Goal: Information Seeking & Learning: Learn about a topic

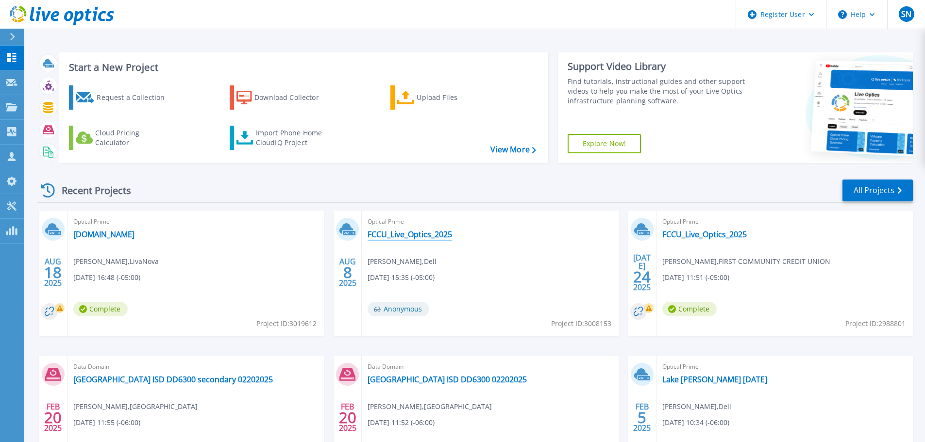
click at [412, 231] on link "FCCU_Live_Optics_2025" at bounding box center [410, 235] width 84 height 10
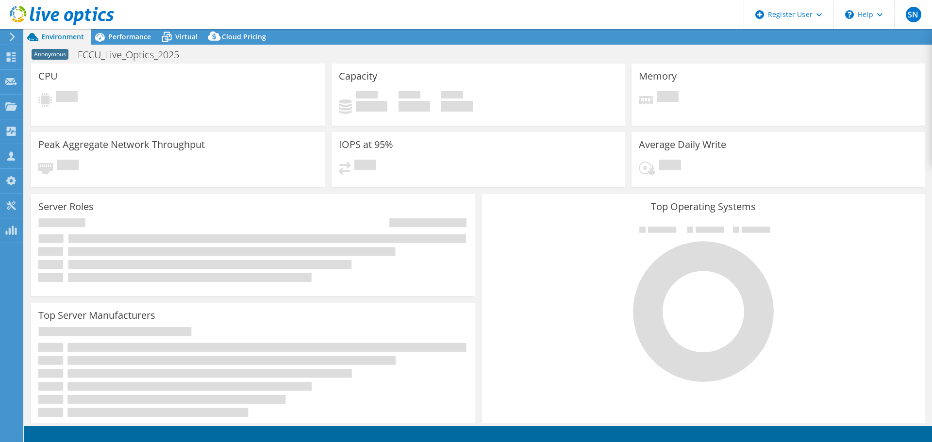
select select "USD"
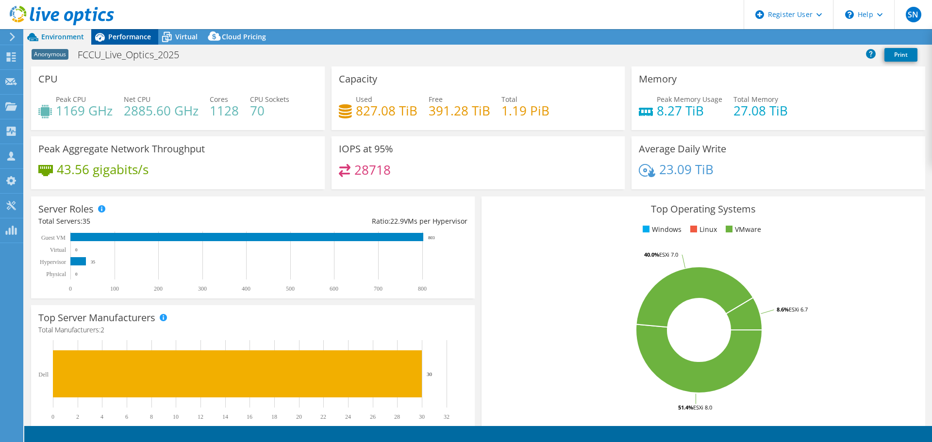
click at [133, 34] on span "Performance" at bounding box center [129, 36] width 43 height 9
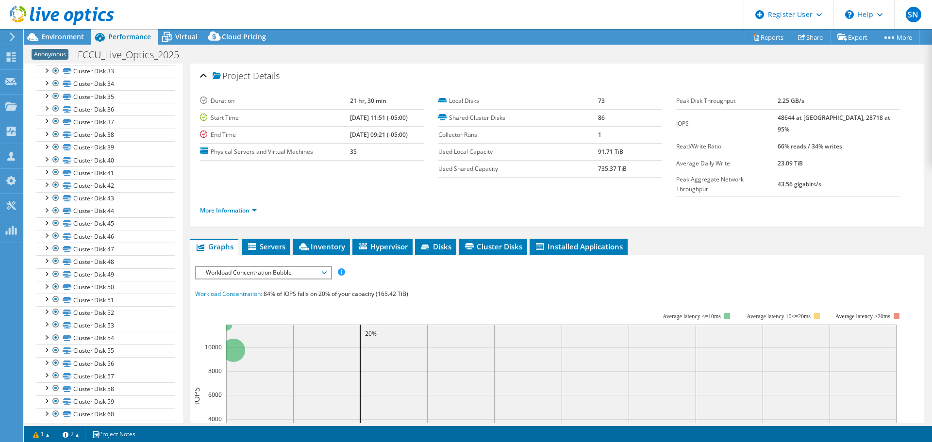
scroll to position [256, 0]
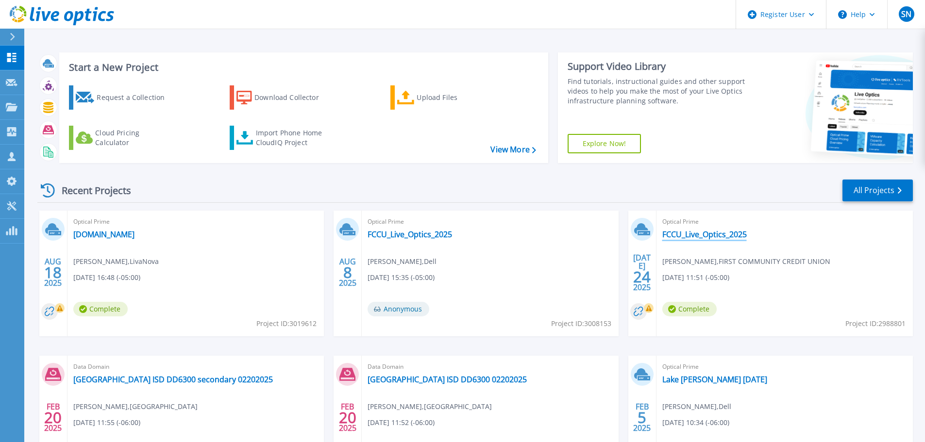
click at [708, 234] on link "FCCU_Live_Optics_2025" at bounding box center [704, 235] width 84 height 10
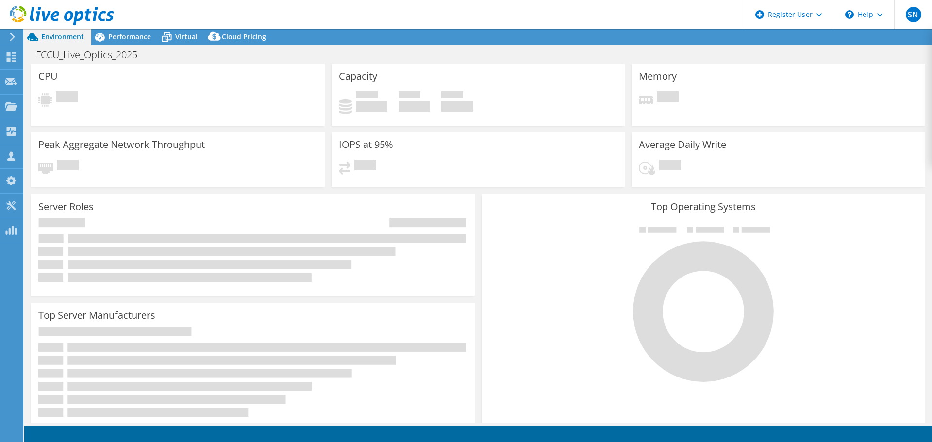
select select "USD"
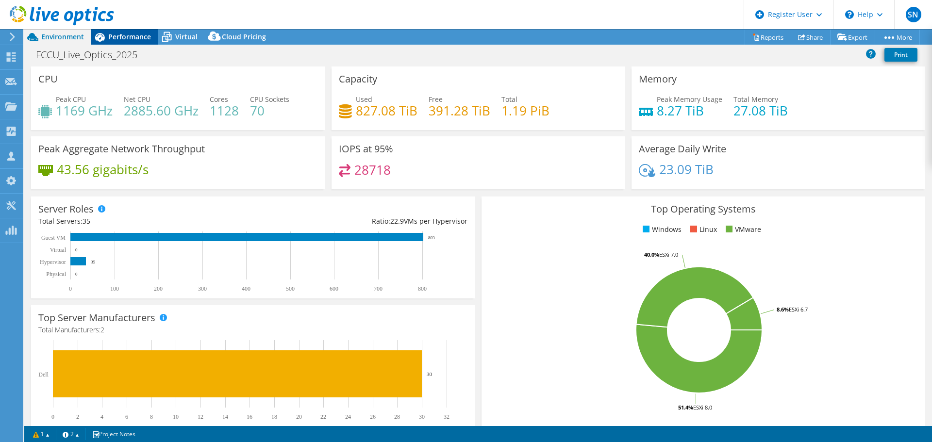
click at [116, 30] on div "Performance" at bounding box center [124, 37] width 67 height 16
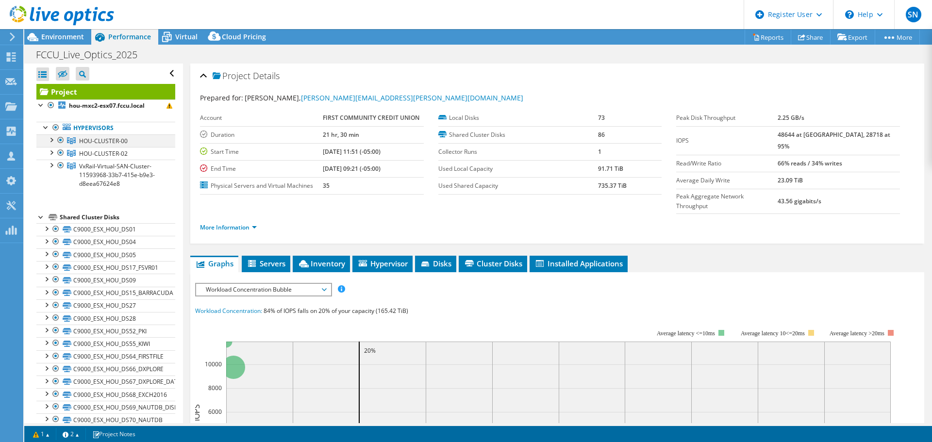
click at [50, 139] on div at bounding box center [51, 140] width 10 height 10
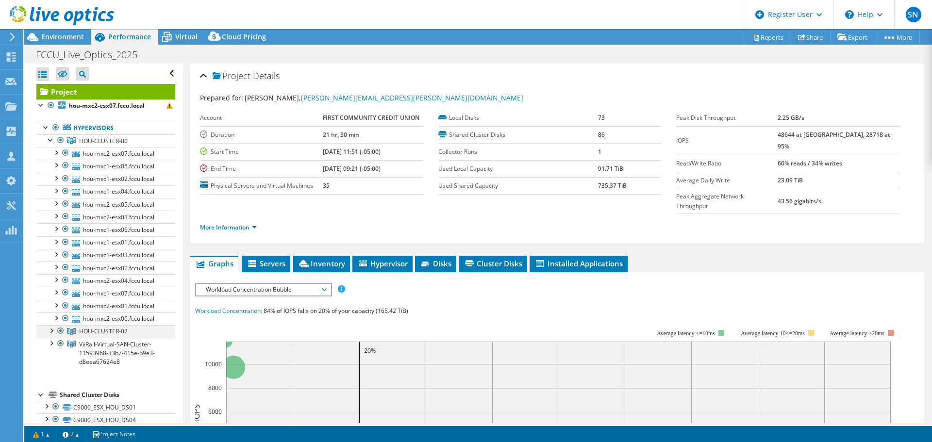
click at [52, 330] on div at bounding box center [51, 330] width 10 height 10
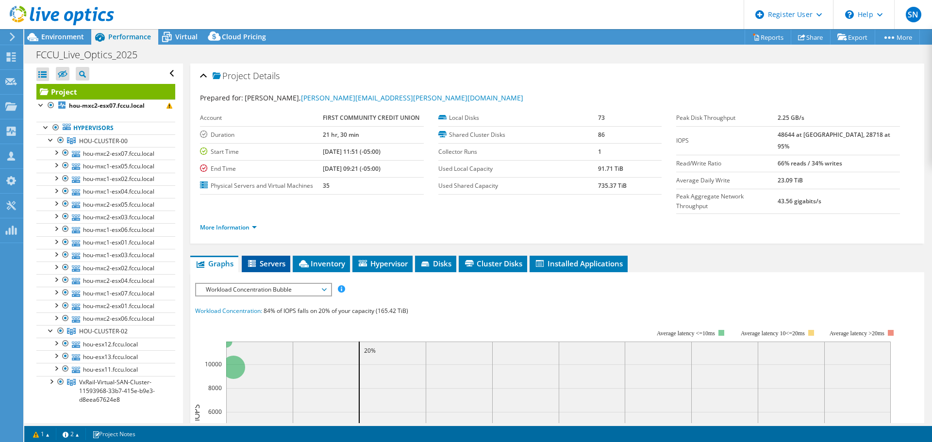
click at [276, 259] on span "Servers" at bounding box center [266, 264] width 39 height 10
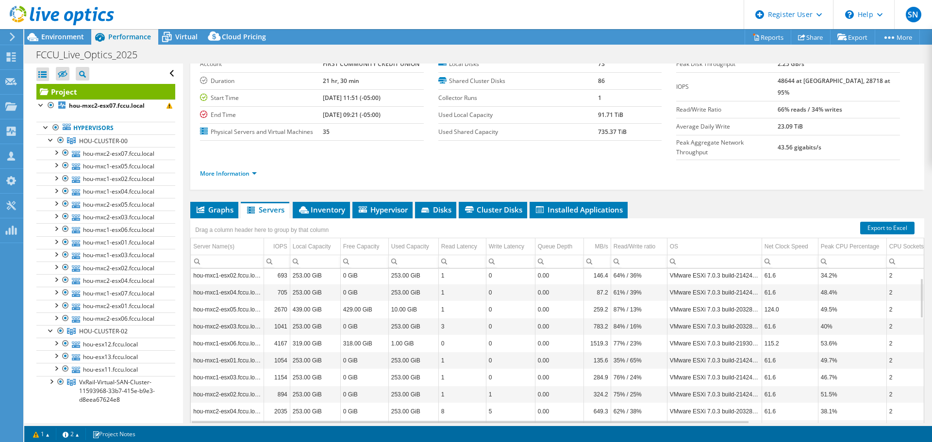
scroll to position [73, 0]
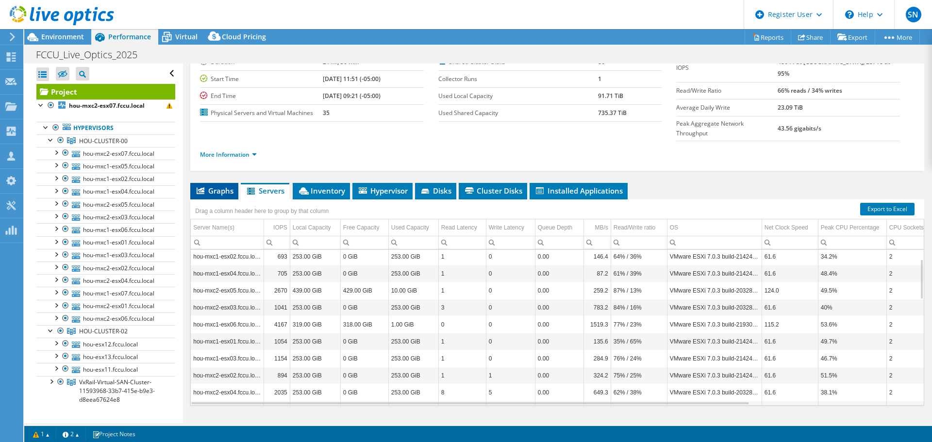
click at [205, 186] on span "Graphs" at bounding box center [214, 191] width 38 height 10
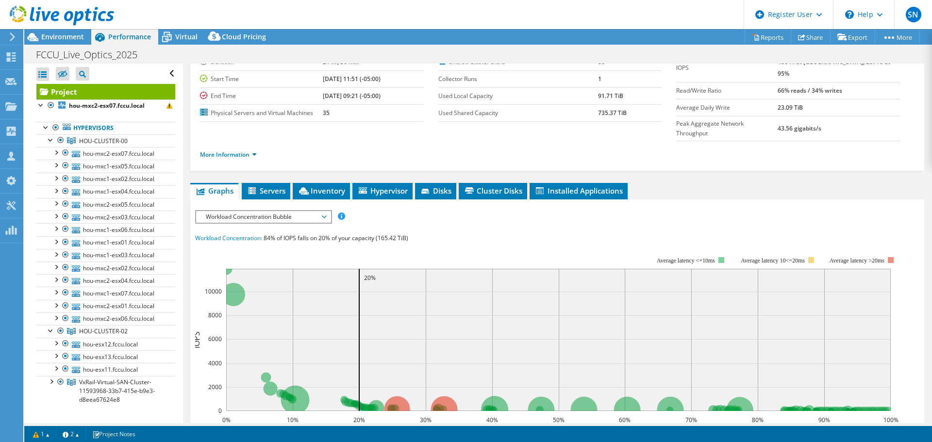
click at [324, 211] on span "Workload Concentration Bubble" at bounding box center [263, 217] width 125 height 12
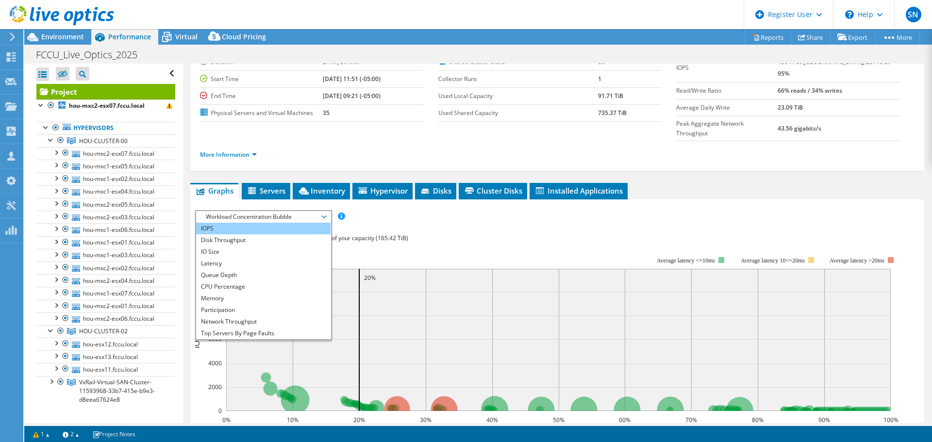
click at [220, 223] on li "IOPS" at bounding box center [263, 229] width 135 height 12
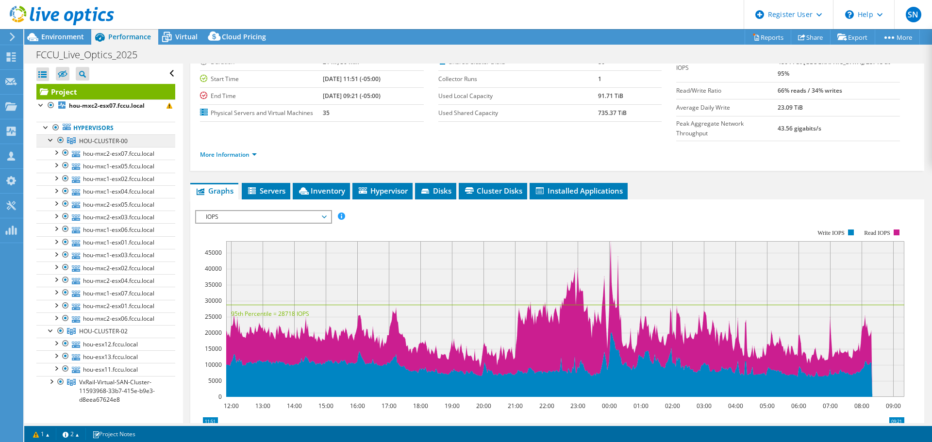
click at [90, 141] on span "HOU-CLUSTER-00" at bounding box center [103, 141] width 49 height 8
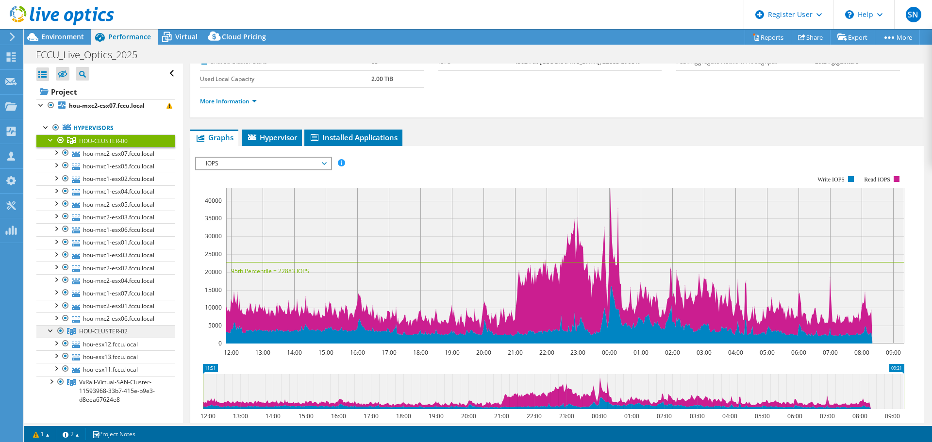
click at [82, 328] on span "HOU-CLUSTER-02" at bounding box center [103, 331] width 49 height 8
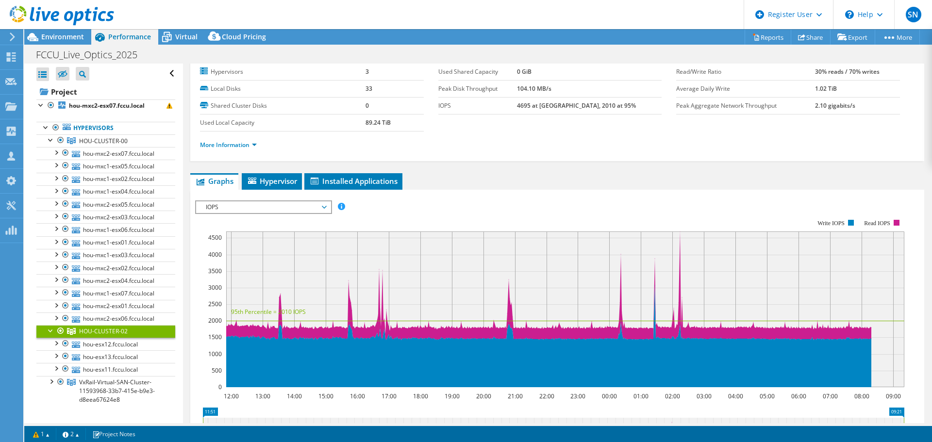
scroll to position [11, 0]
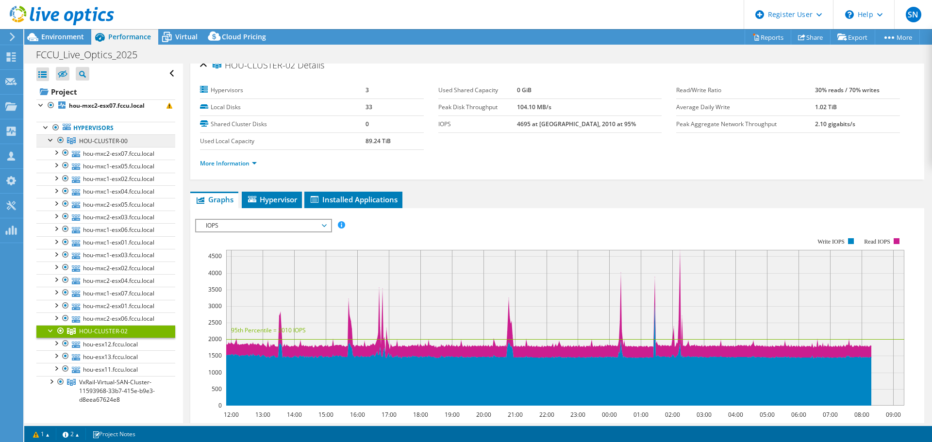
click at [95, 143] on span "HOU-CLUSTER-00" at bounding box center [103, 141] width 49 height 8
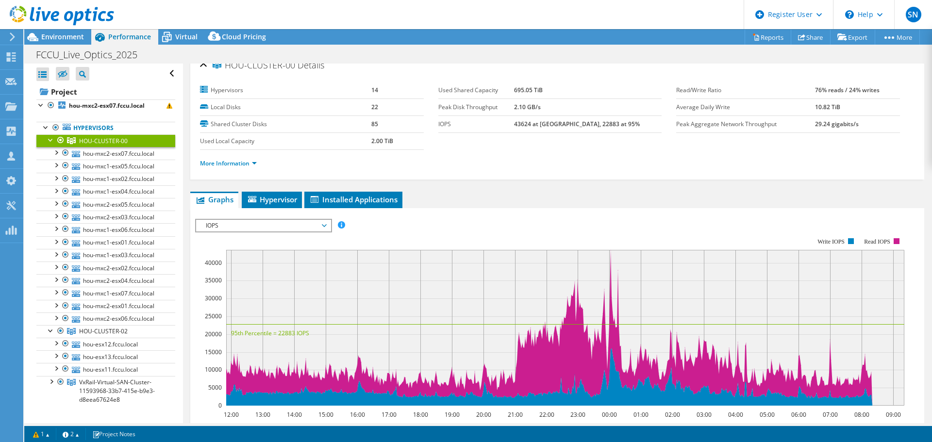
click at [322, 227] on span "IOPS" at bounding box center [263, 226] width 125 height 12
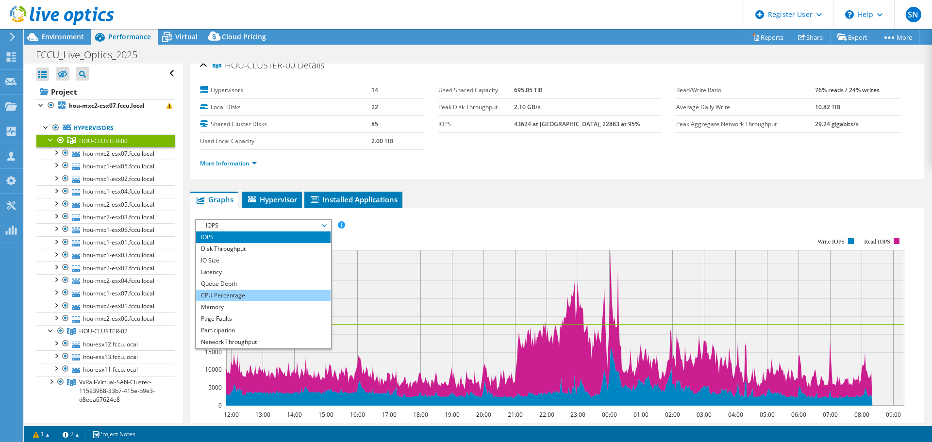
click at [264, 292] on li "CPU Percentage" at bounding box center [263, 296] width 135 height 12
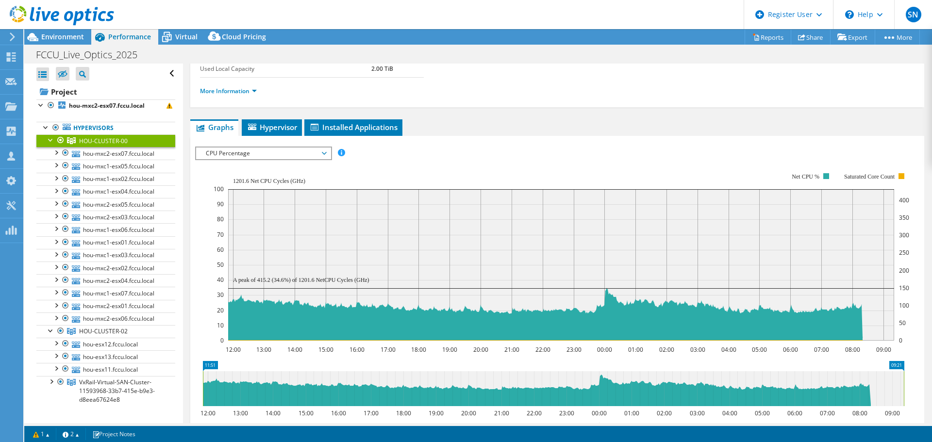
scroll to position [108, 0]
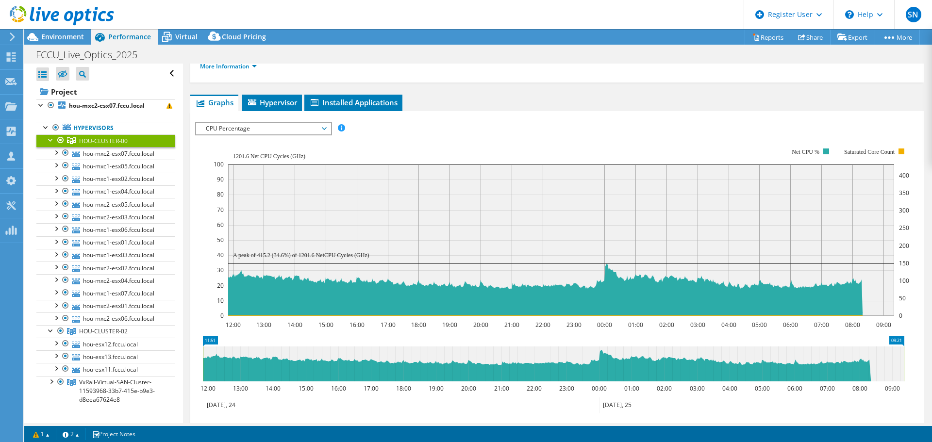
click at [594, 51] on div "FCCU_Live_Optics_2025 Print" at bounding box center [478, 55] width 908 height 18
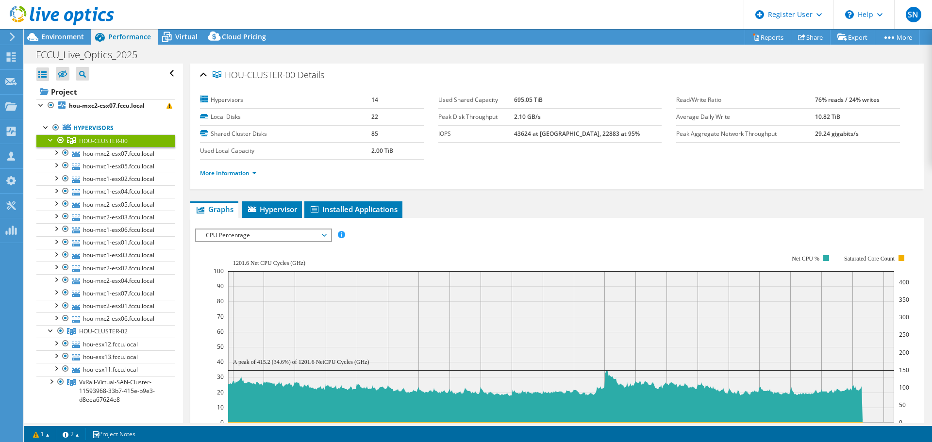
scroll to position [0, 0]
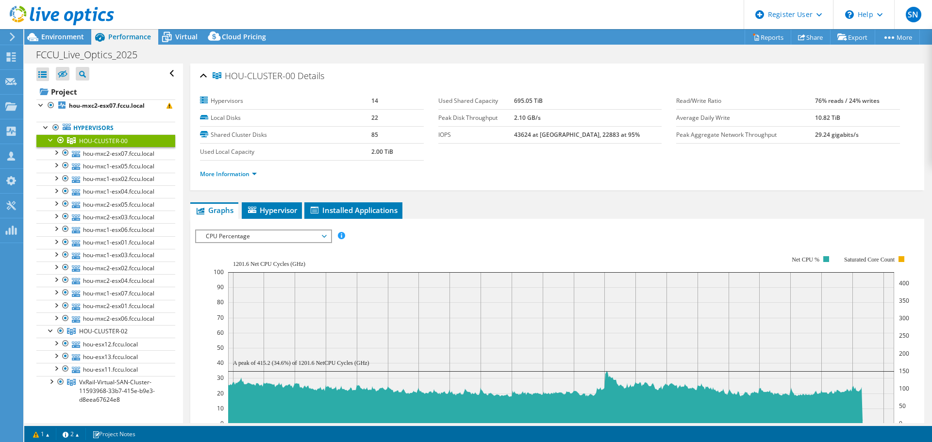
click at [326, 237] on icon at bounding box center [324, 236] width 5 height 3
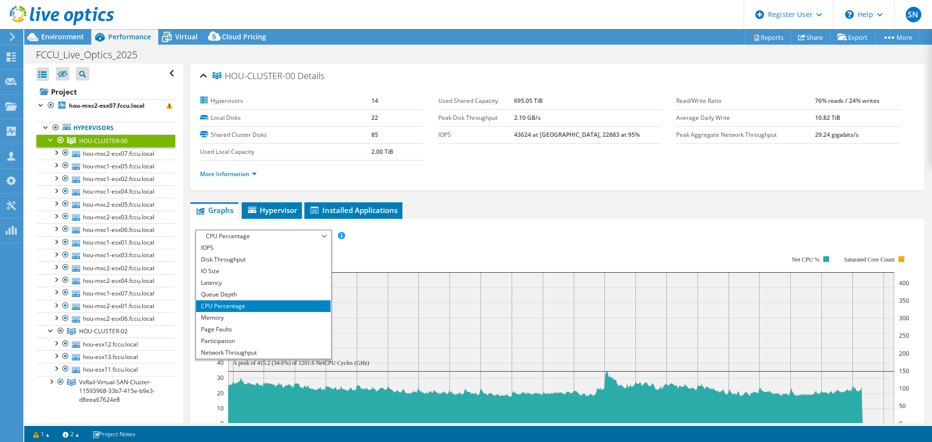
click at [542, 240] on div "IOPS Disk Throughput IO Size Latency Queue Depth CPU Percentage Memory Page Fau…" at bounding box center [557, 236] width 724 height 13
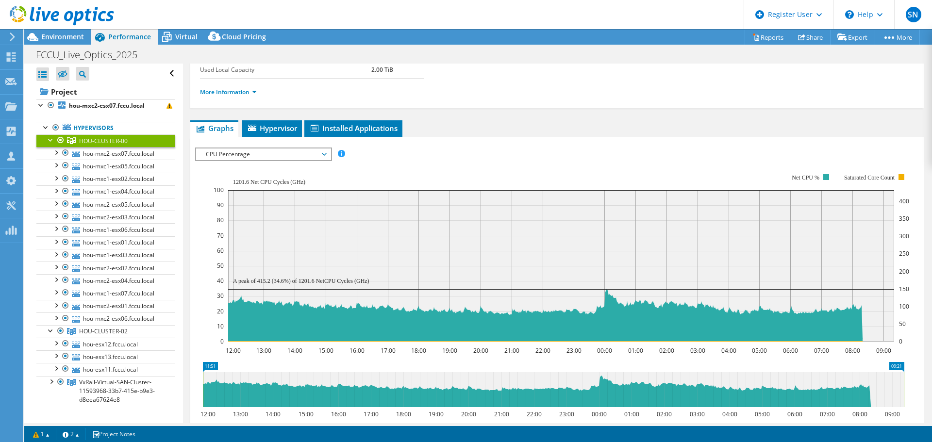
scroll to position [97, 0]
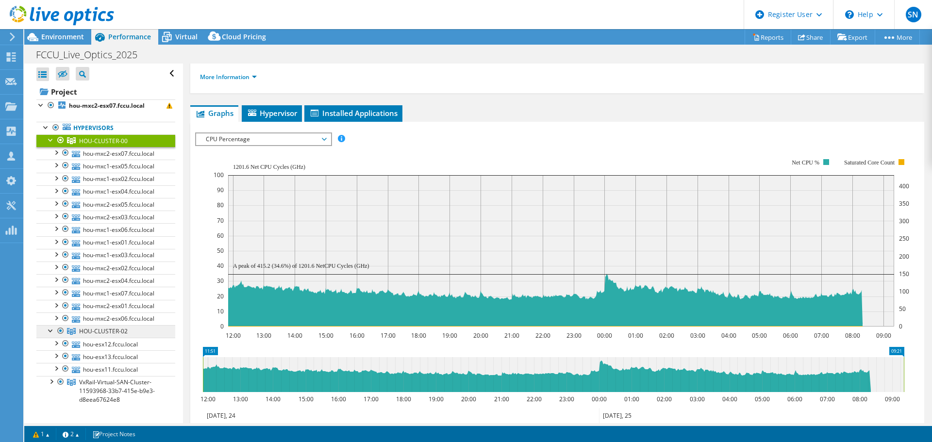
click at [107, 331] on span "HOU-CLUSTER-02" at bounding box center [103, 331] width 49 height 8
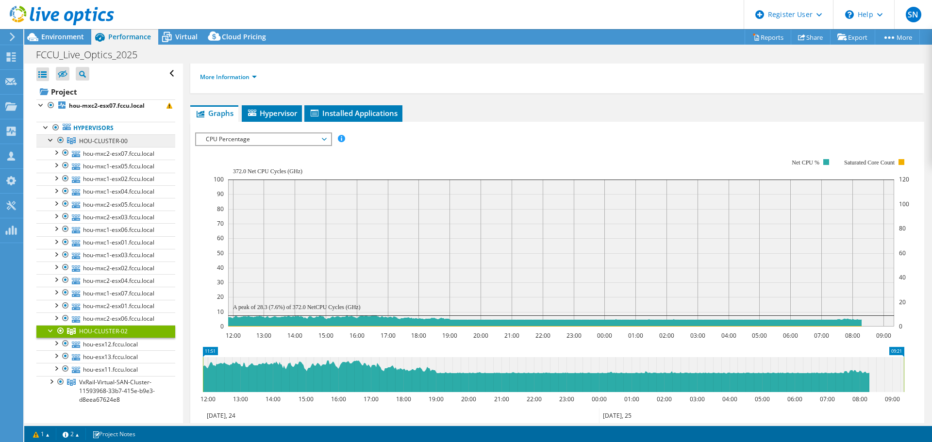
click at [99, 139] on span "HOU-CLUSTER-00" at bounding box center [103, 141] width 49 height 8
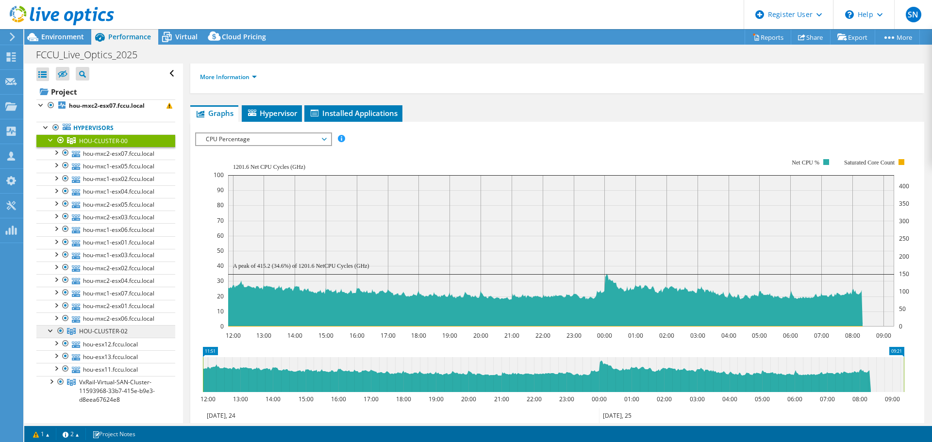
click at [101, 332] on span "HOU-CLUSTER-02" at bounding box center [103, 331] width 49 height 8
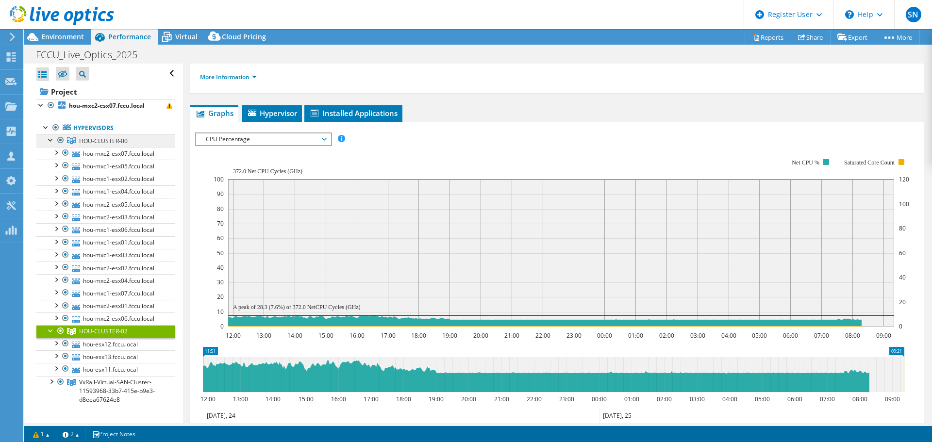
click at [83, 139] on span "HOU-CLUSTER-00" at bounding box center [103, 141] width 49 height 8
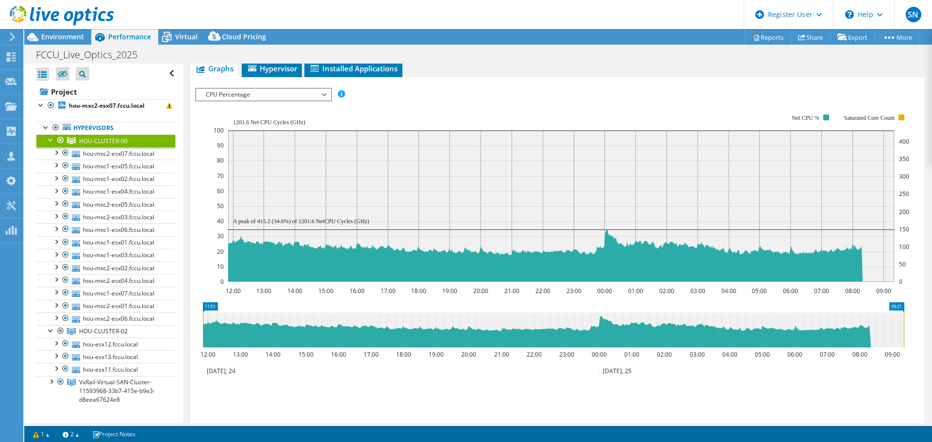
scroll to position [146, 0]
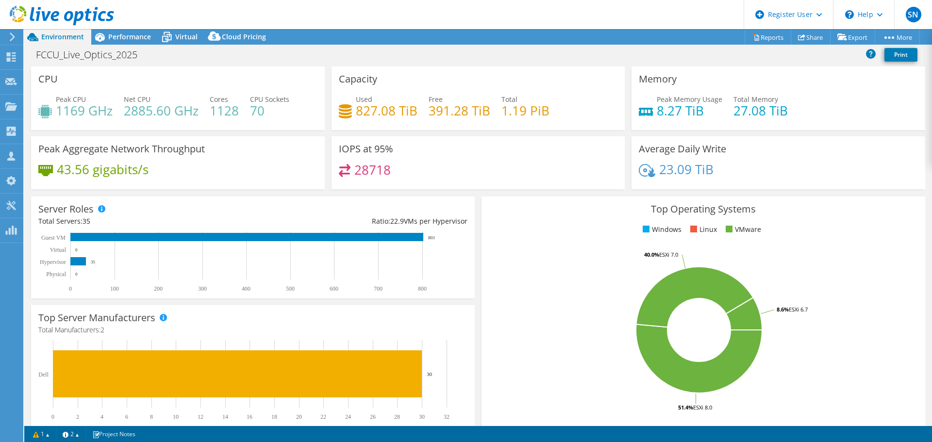
select select "USD"
